Goal: Information Seeking & Learning: Learn about a topic

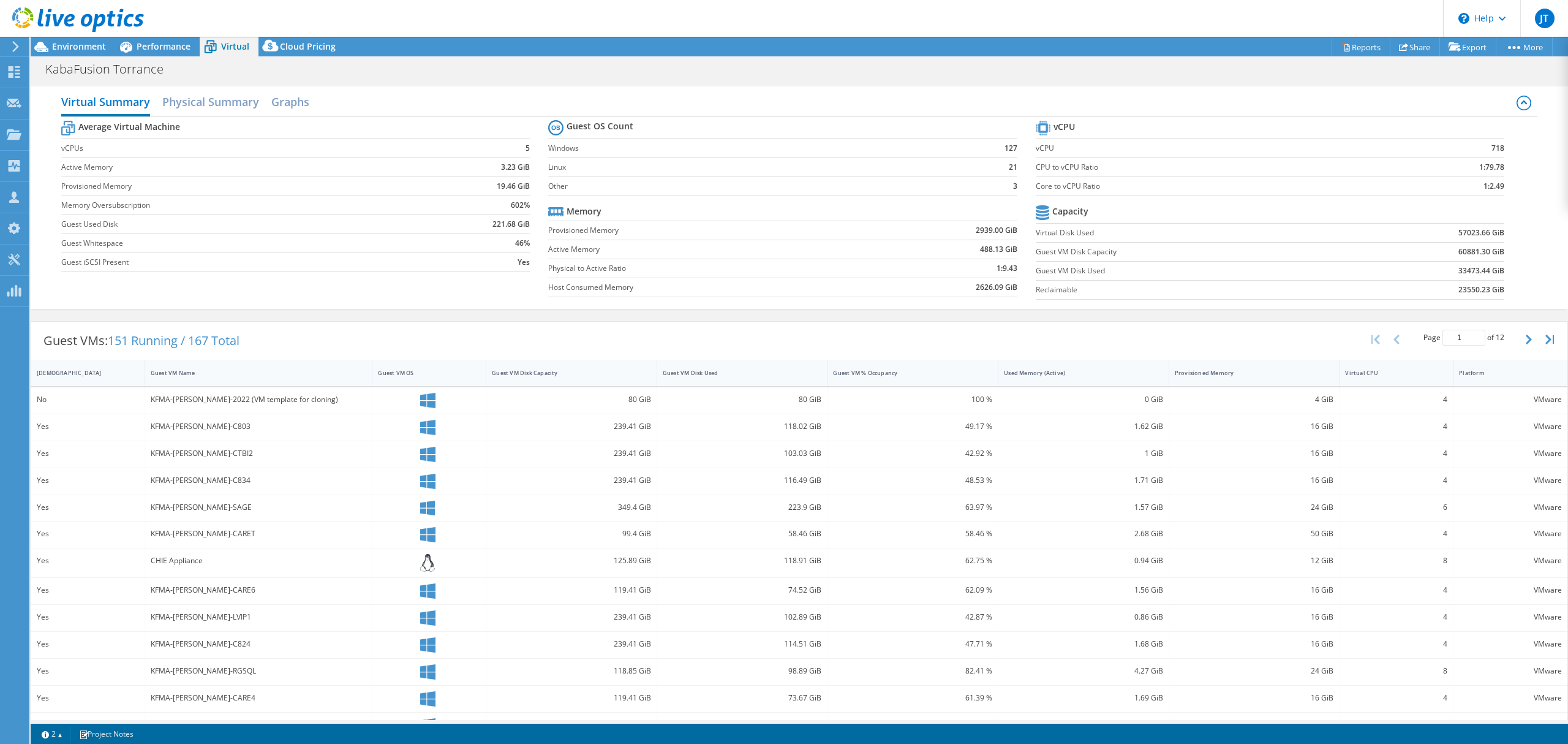
select select "USD"
click at [173, 47] on span "Performance" at bounding box center [163, 46] width 54 height 11
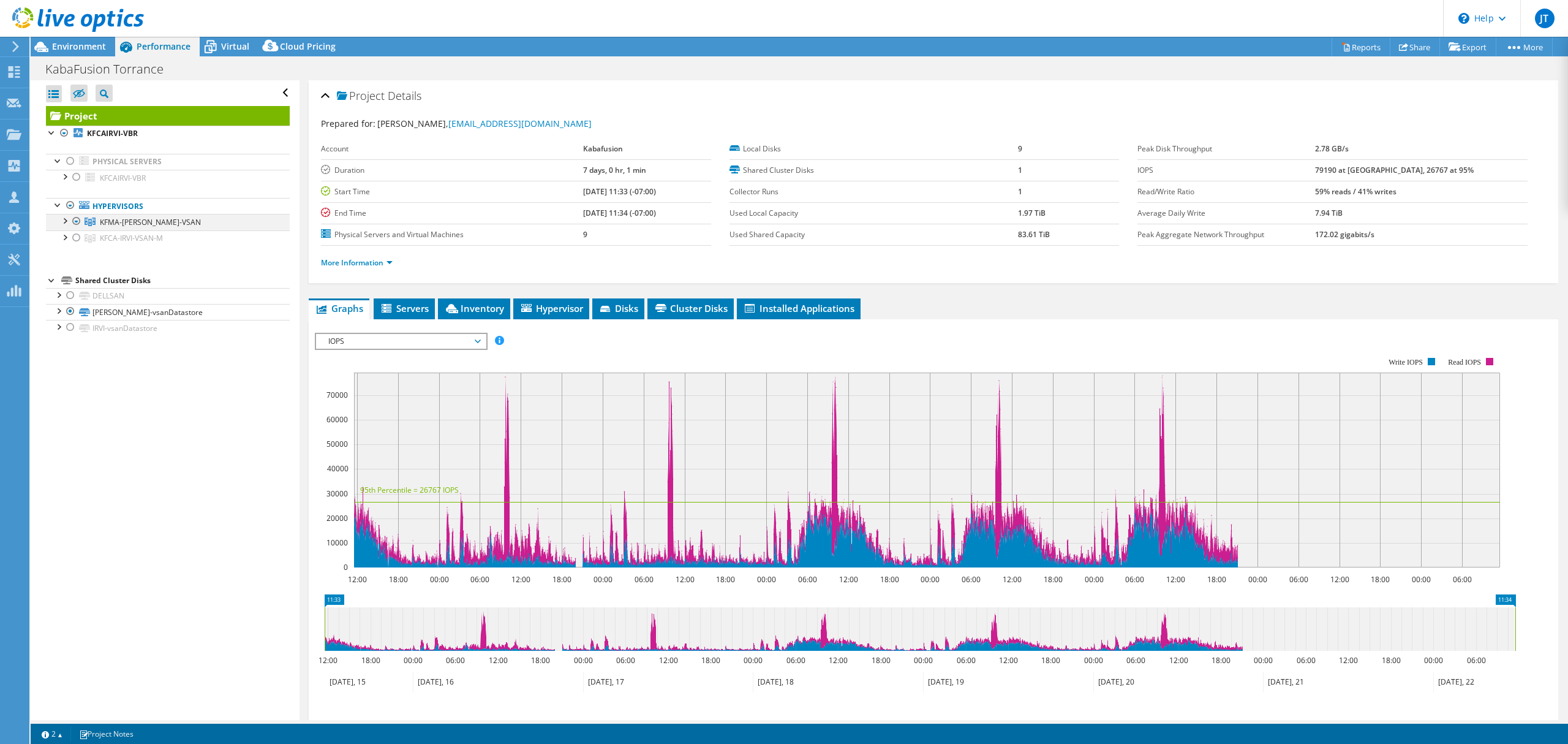
click at [61, 221] on div at bounding box center [64, 219] width 12 height 12
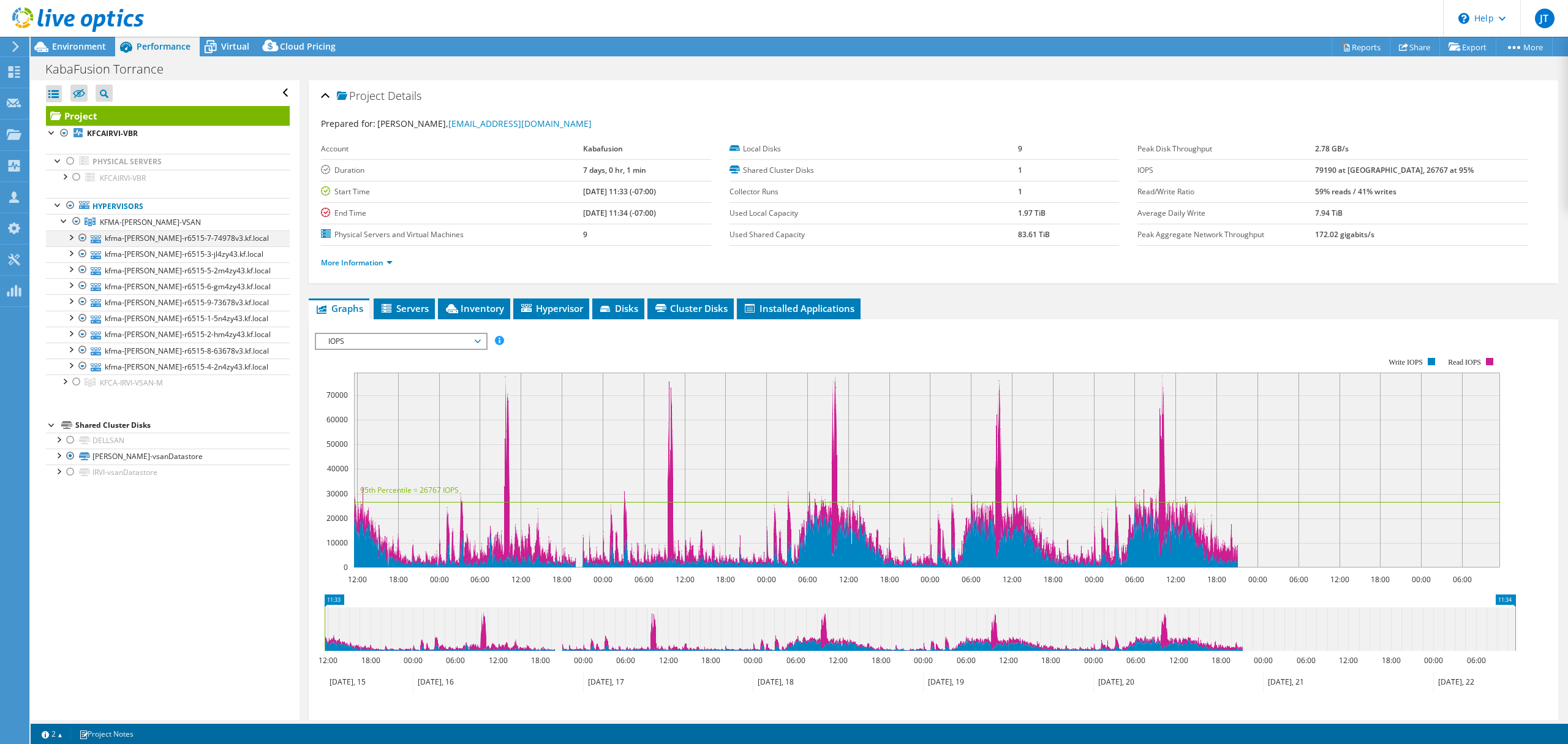
click at [69, 235] on div at bounding box center [70, 236] width 12 height 12
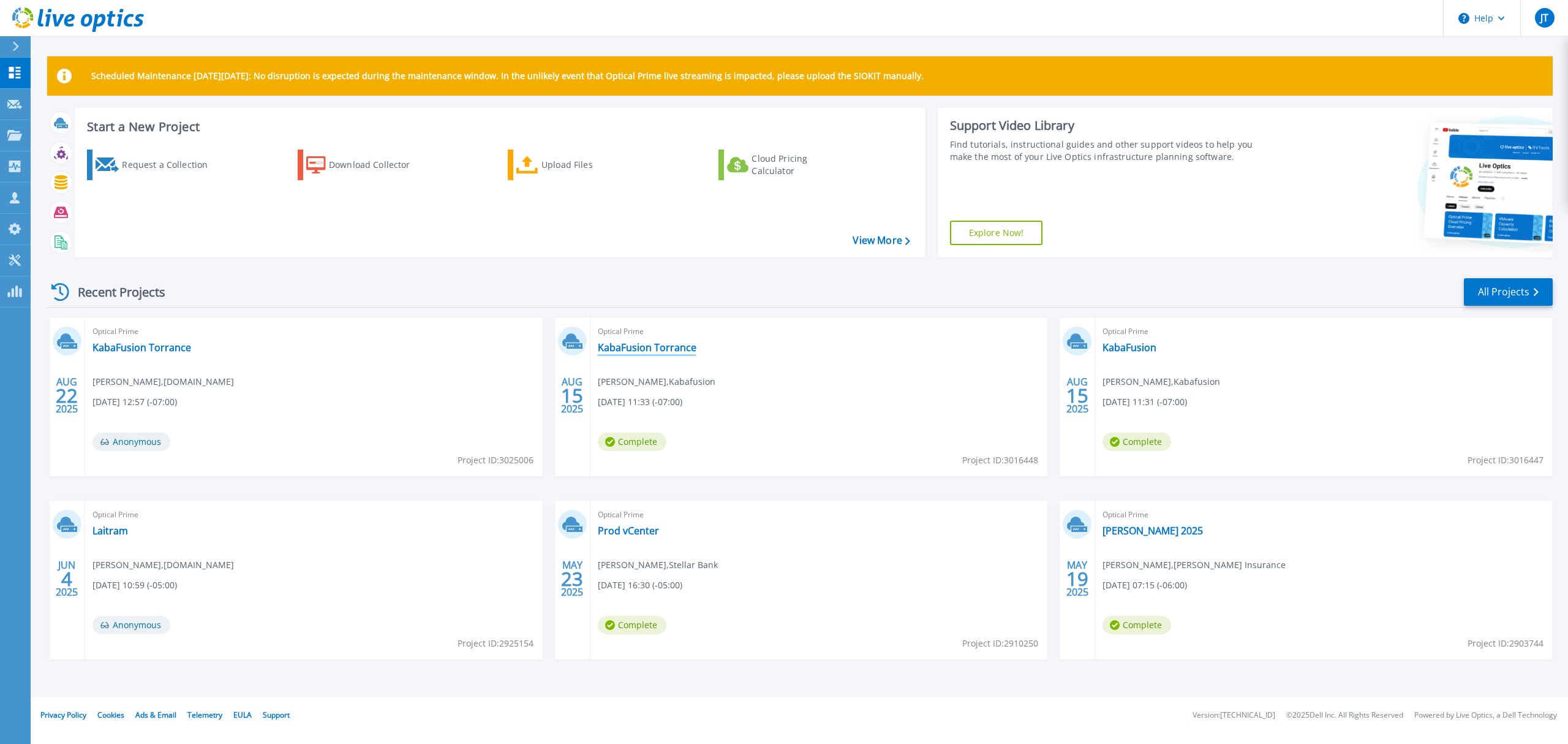
click at [644, 346] on link "KabaFusion Torrance" at bounding box center [647, 347] width 98 height 12
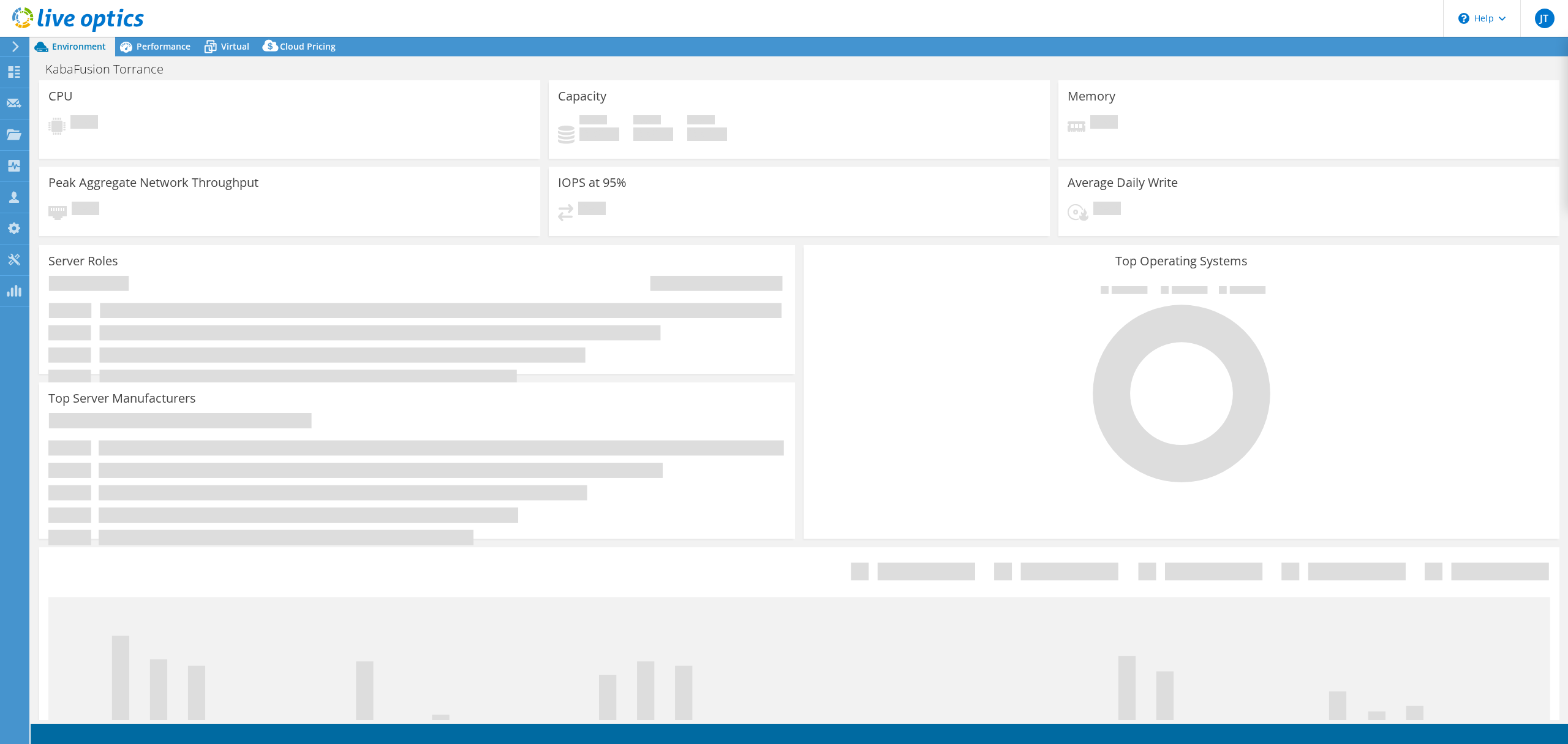
select select "USD"
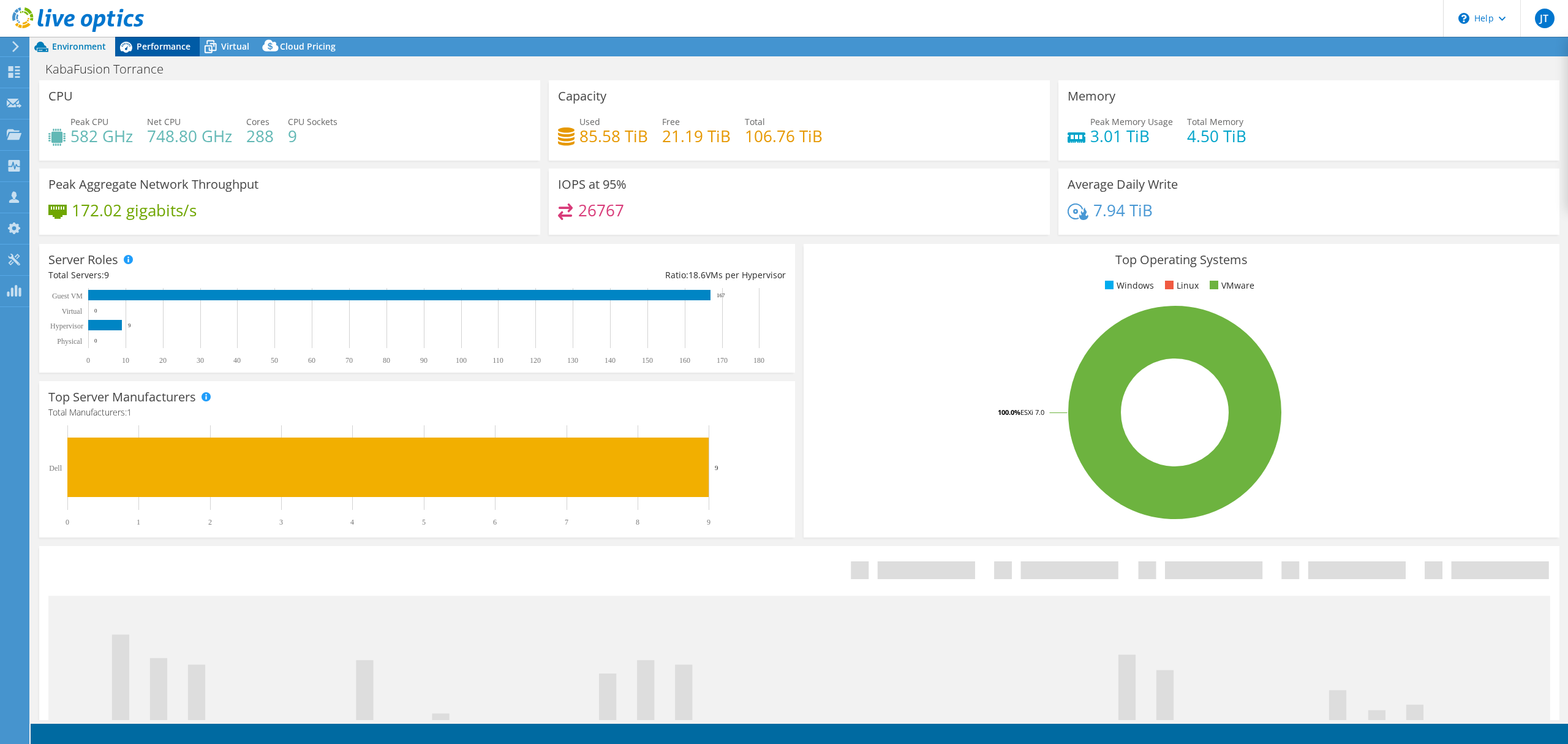
click at [174, 42] on span "Performance" at bounding box center [163, 46] width 54 height 11
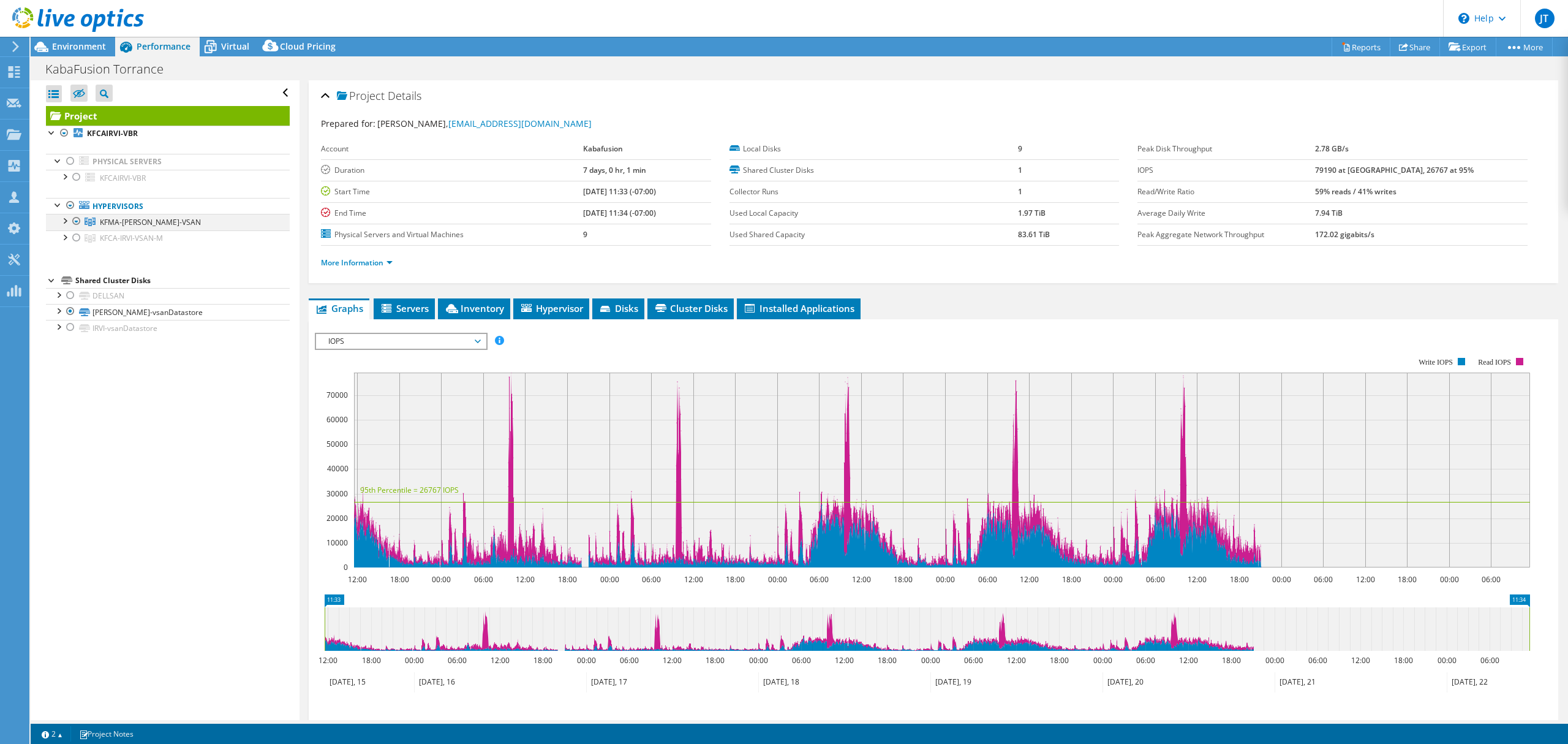
click at [60, 221] on div at bounding box center [64, 219] width 12 height 12
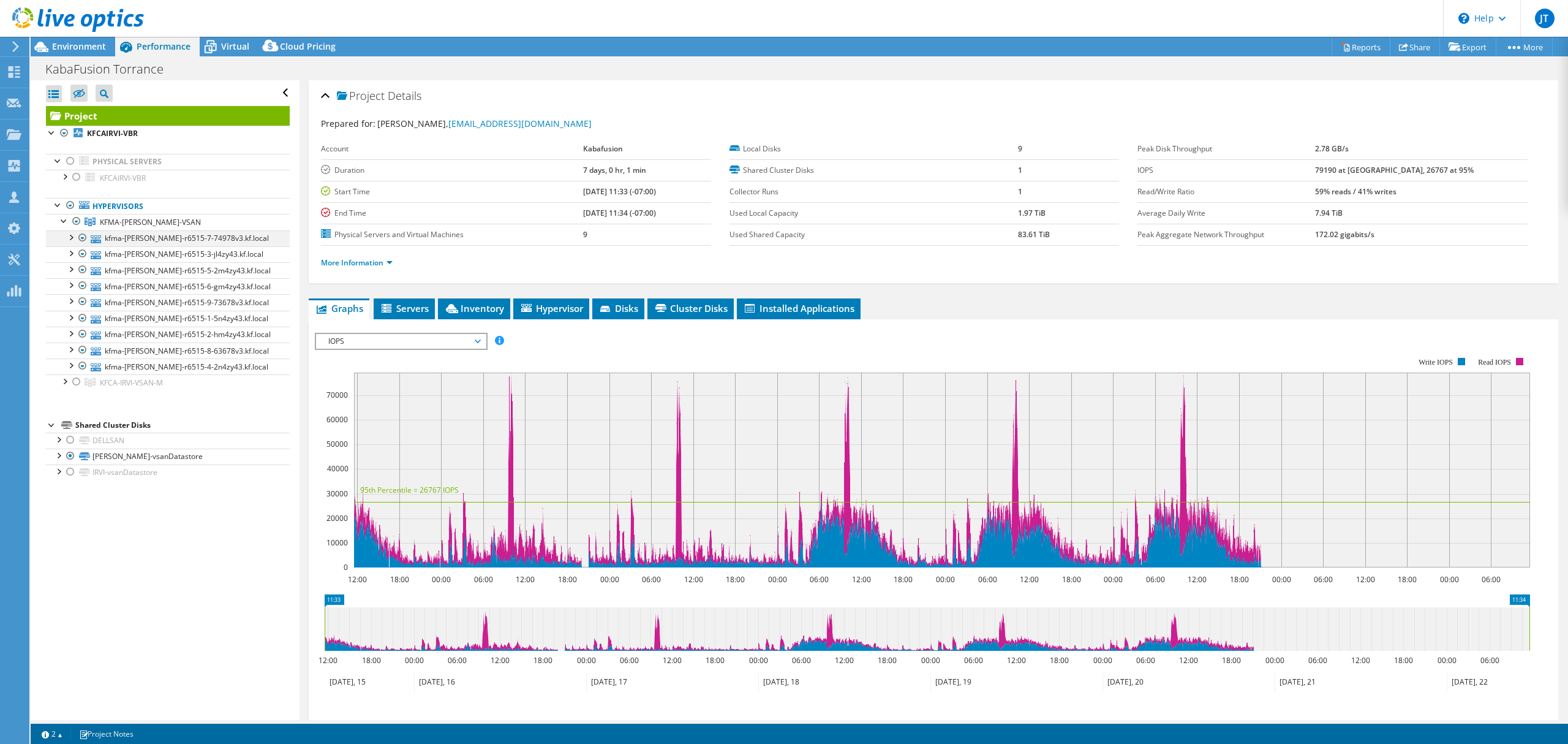
click at [73, 235] on div at bounding box center [70, 236] width 12 height 12
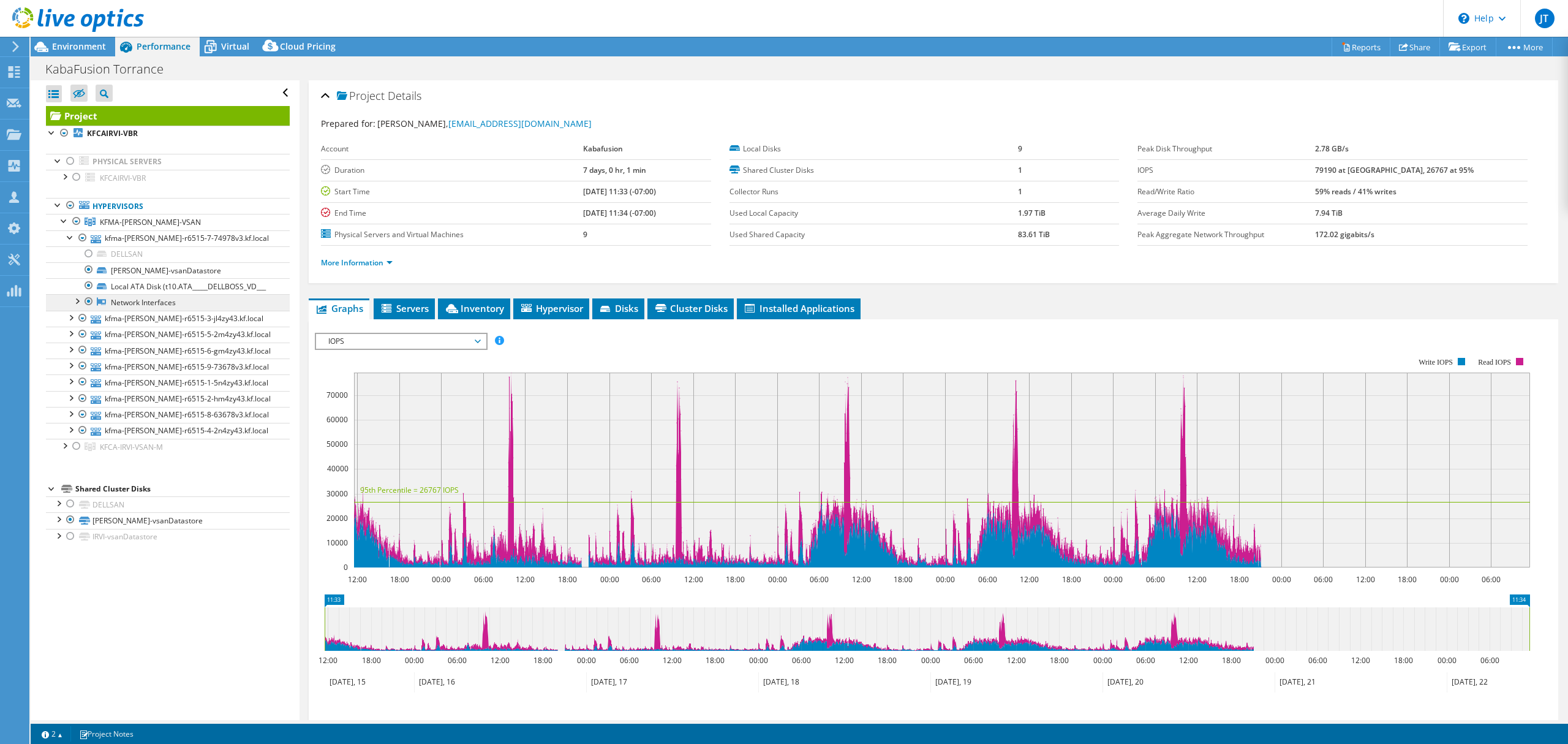
click at [175, 310] on link "Network Interfaces" at bounding box center [168, 302] width 243 height 16
click at [77, 306] on div at bounding box center [76, 300] width 12 height 12
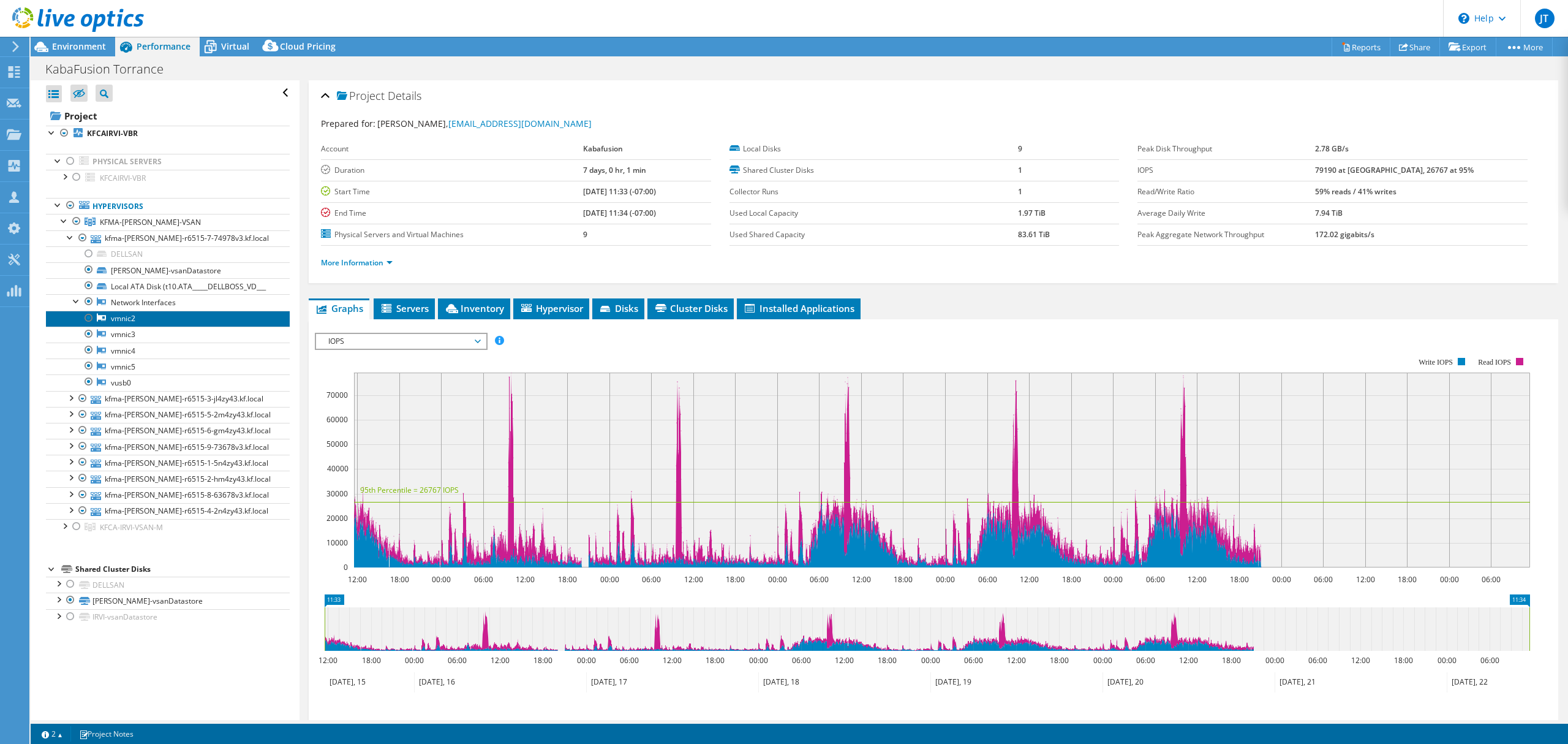
click at [134, 326] on link "vmnic2" at bounding box center [168, 318] width 243 height 16
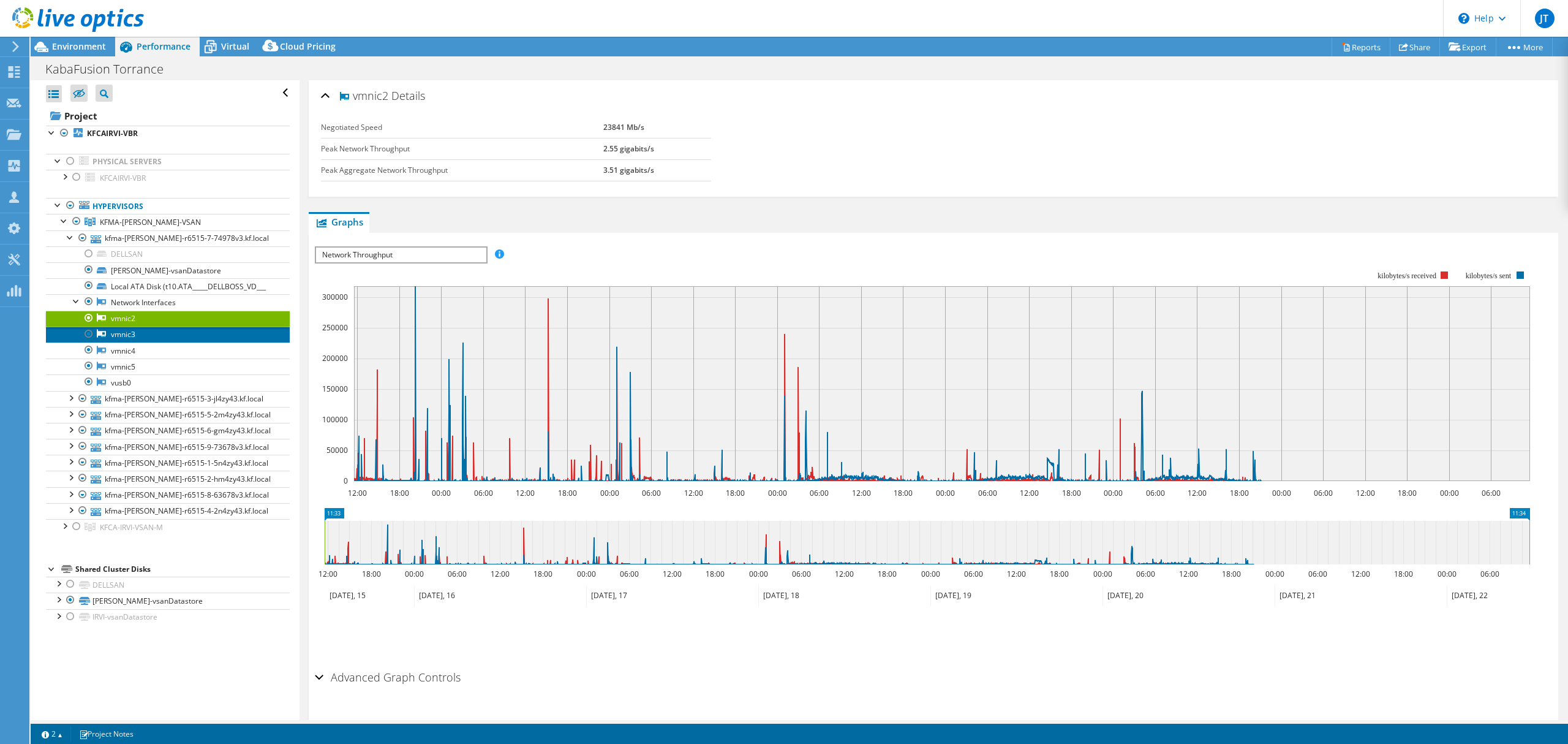
click at [109, 343] on link "vmnic3" at bounding box center [168, 335] width 243 height 16
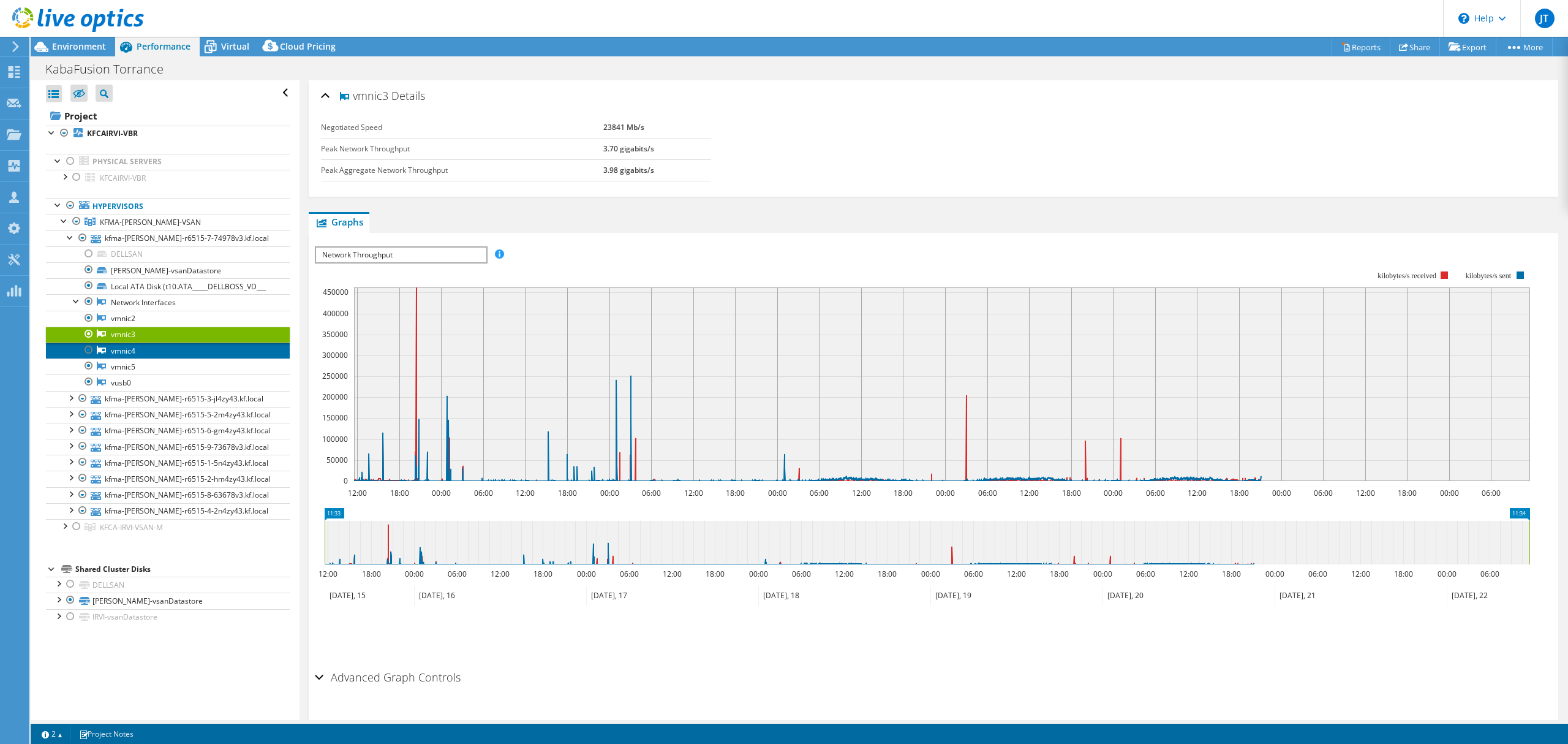
click at [116, 359] on link "vmnic4" at bounding box center [168, 351] width 243 height 16
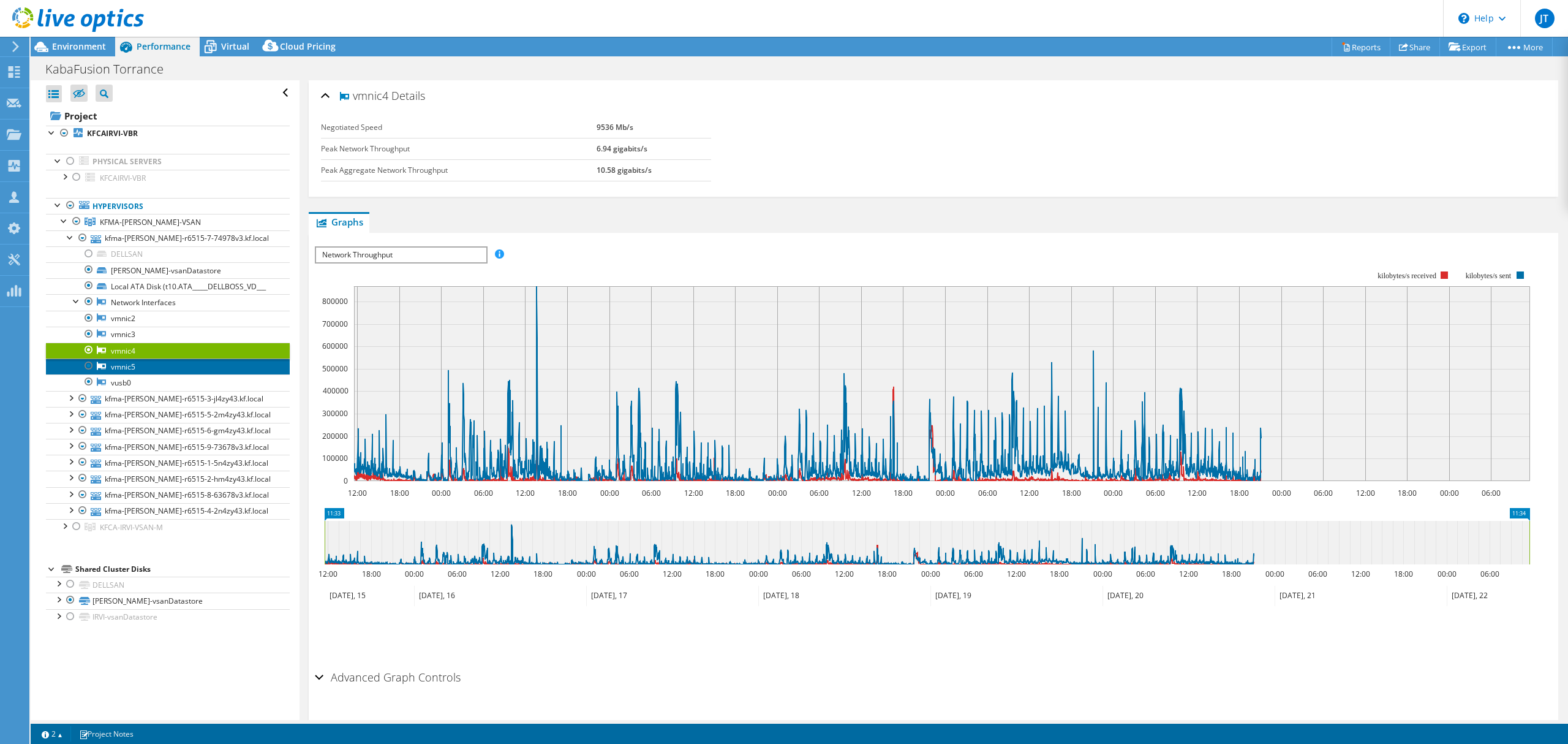
click at [120, 374] on link "vmnic5" at bounding box center [168, 367] width 243 height 16
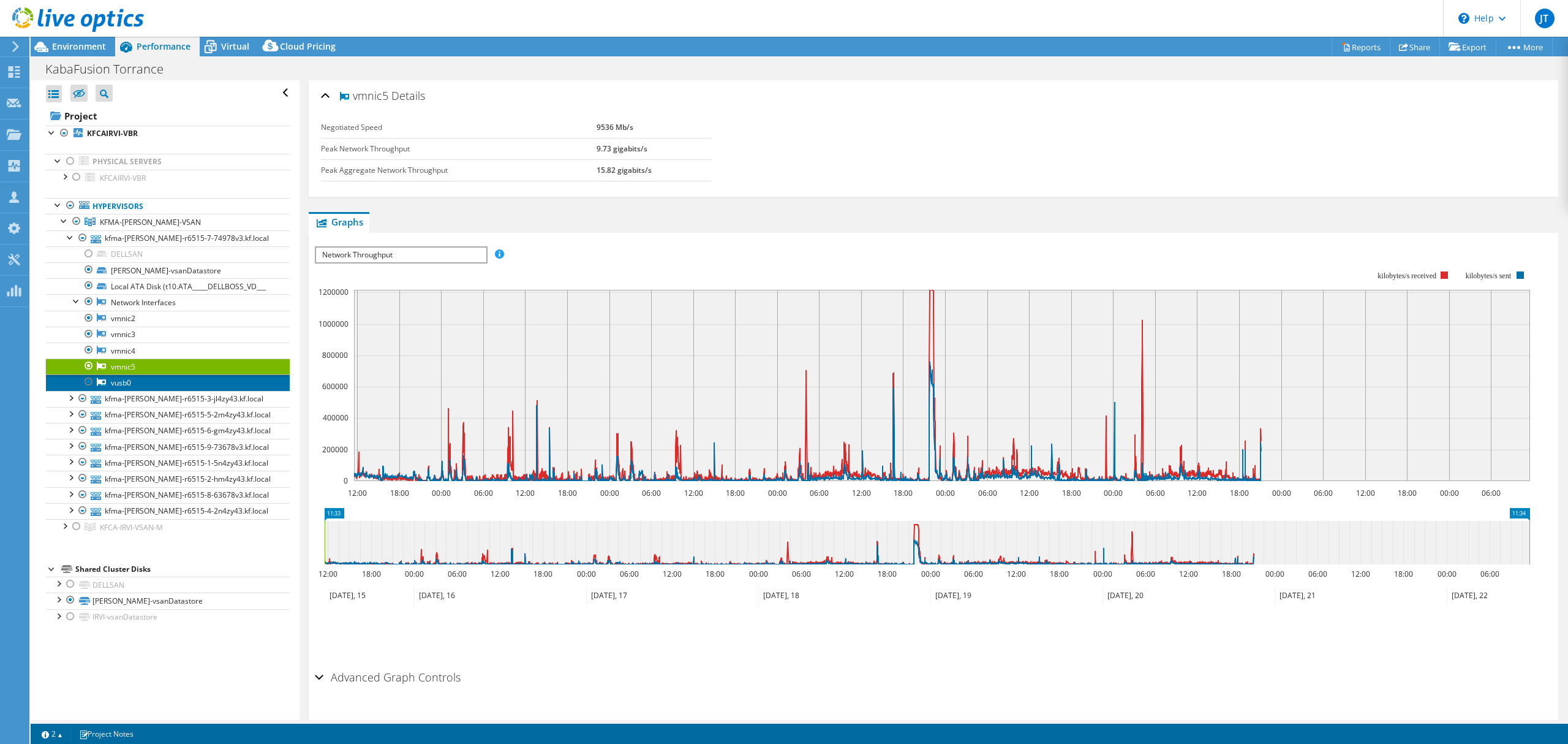
click at [142, 390] on link "vusb0" at bounding box center [168, 382] width 243 height 16
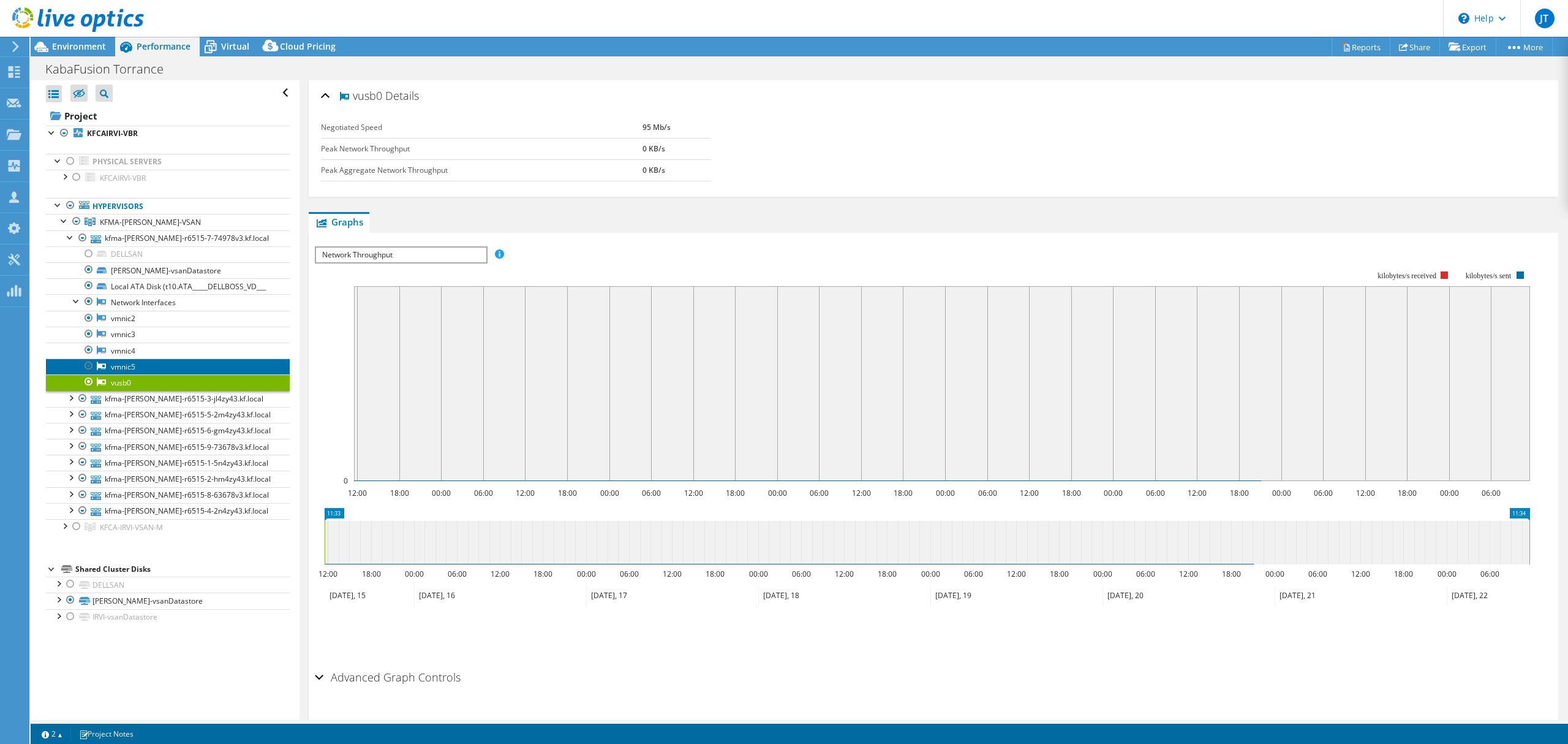
click at [155, 373] on link "vmnic5" at bounding box center [168, 367] width 243 height 16
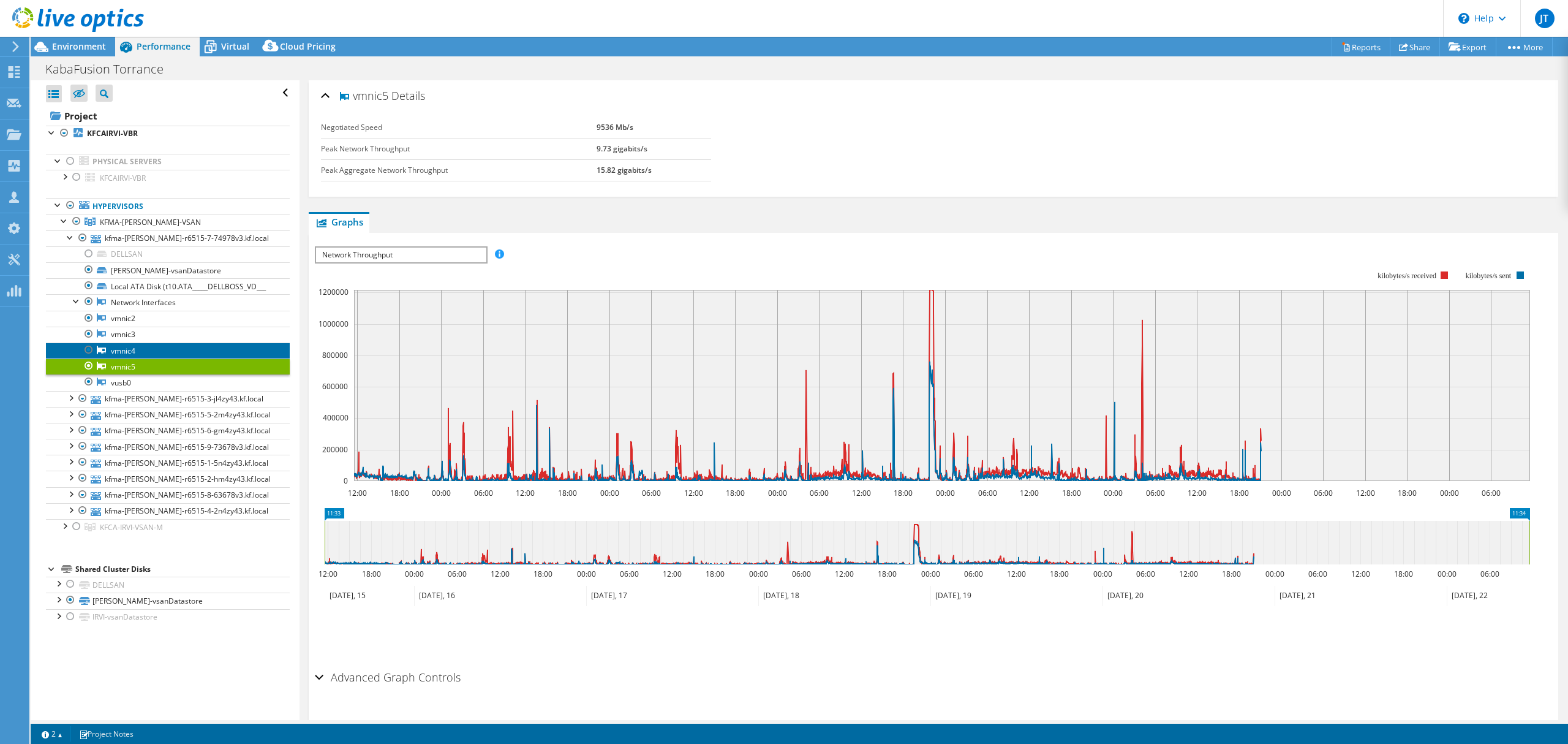
click at [157, 359] on link "vmnic4" at bounding box center [168, 351] width 243 height 16
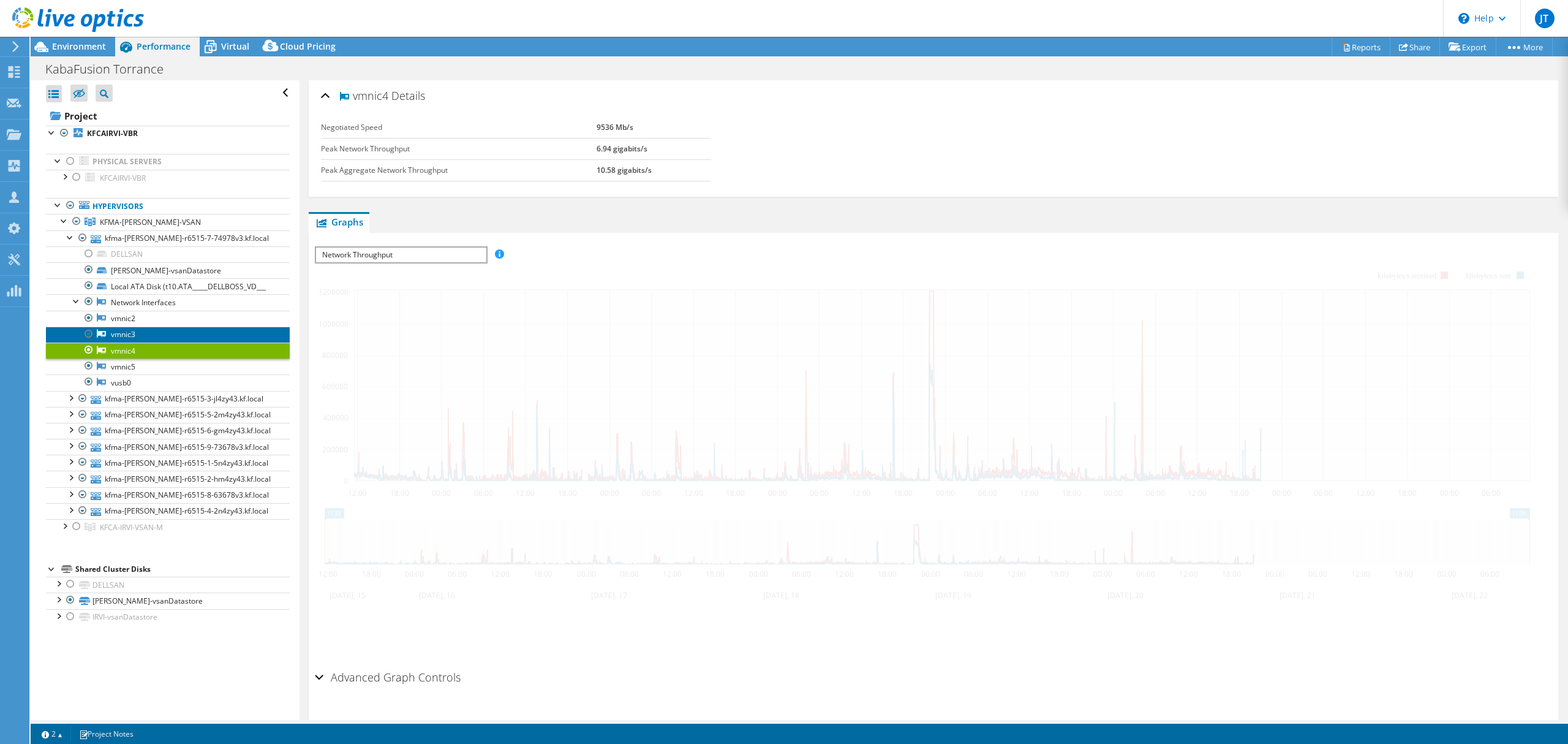
click at [164, 343] on link "vmnic3" at bounding box center [168, 335] width 243 height 16
